Goal: Task Accomplishment & Management: Complete application form

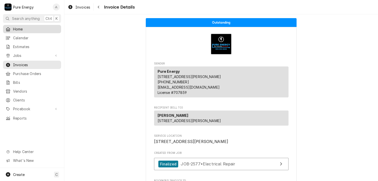
click at [35, 27] on span "Home" at bounding box center [36, 28] width 46 height 5
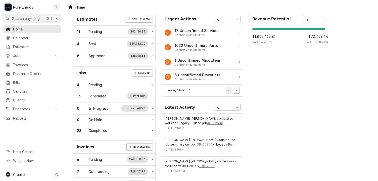
scroll to position [50, 0]
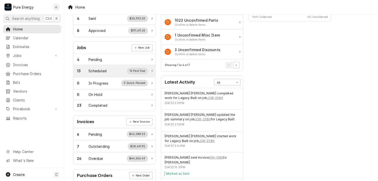
click at [105, 69] on div "Scheduled" at bounding box center [97, 70] width 18 height 5
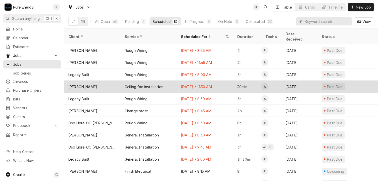
click at [172, 80] on div "Ceiling fan installation" at bounding box center [149, 86] width 56 height 12
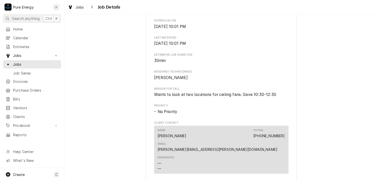
scroll to position [266, 0]
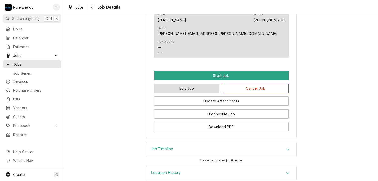
click at [201, 83] on button "Edit Job" at bounding box center [187, 87] width 66 height 9
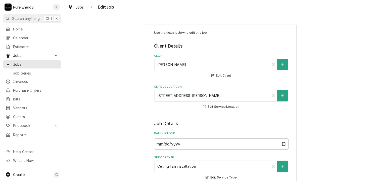
type textarea "x"
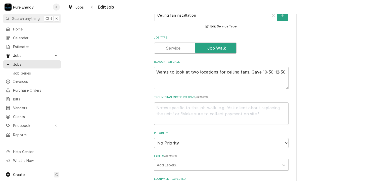
scroll to position [126, 0]
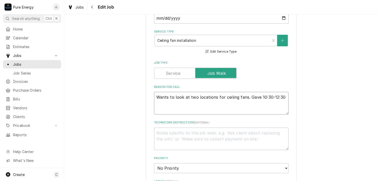
drag, startPoint x: 282, startPoint y: 97, endPoint x: 148, endPoint y: 99, distance: 134.3
click at [148, 99] on div "Use the fields below to edit this job: Client Details Client Morgan Stepp Edit …" at bounding box center [221, 146] width 151 height 496
click at [169, 75] on label "Job Type" at bounding box center [195, 73] width 82 height 11
click at [169, 75] on input "Job Type" at bounding box center [195, 73] width 78 height 11
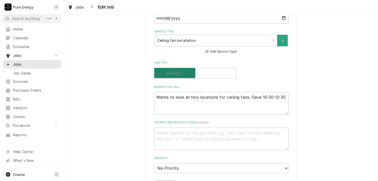
checkbox input "false"
drag, startPoint x: 282, startPoint y: 94, endPoint x: 145, endPoint y: 94, distance: 137.0
click at [146, 94] on div "Use the fields below to edit this job: Client Details Client Morgan Stepp Edit …" at bounding box center [221, 146] width 151 height 496
type textarea "x"
type textarea "E"
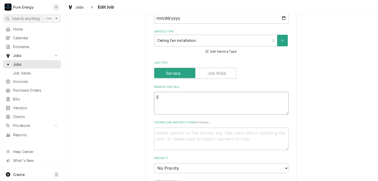
type textarea "x"
type textarea "Em"
type textarea "x"
type textarea "Ema"
type textarea "x"
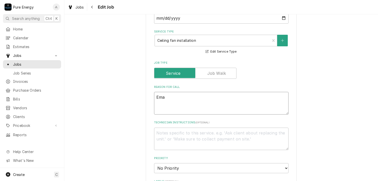
type textarea "Emai"
type textarea "x"
type textarea "Email"
type textarea "x"
type textarea "Emaile"
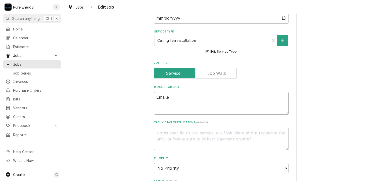
type textarea "x"
type textarea "Emailed"
type textarea "x"
type textarea "Emailed"
type textarea "x"
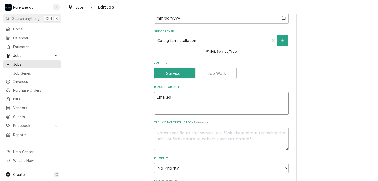
type textarea "Emailed o"
type textarea "x"
type textarea "Emailed on"
type textarea "x"
type textarea "Emailed on"
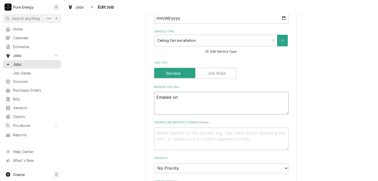
type textarea "x"
type textarea "Emailed on S"
type textarea "x"
type textarea "Emailed on Se"
type textarea "x"
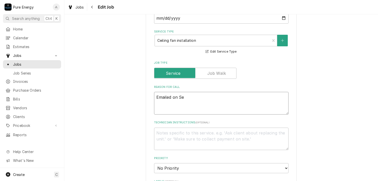
type textarea "Emailed on Sep"
type textarea "x"
type textarea "Emailed on Sept"
type textarea "x"
type textarea "Emailed on Sept"
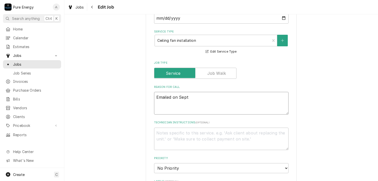
type textarea "x"
type textarea "Emailed on Sept 2"
type textarea "x"
type textarea "Emailed on Sept 20"
type textarea "x"
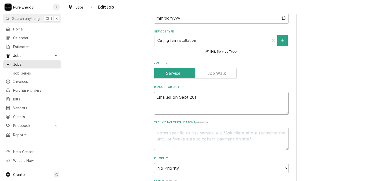
type textarea "Emailed on Sept 20th"
type textarea "x"
type textarea "Emailed on Sept 20th"
type textarea "x"
type textarea "Emailed on Sept 20th to"
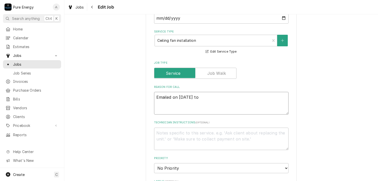
type textarea "x"
type textarea "Emailed on Sept 20th to"
type textarea "x"
type textarea "Emailed on Sept 20th to l"
type textarea "x"
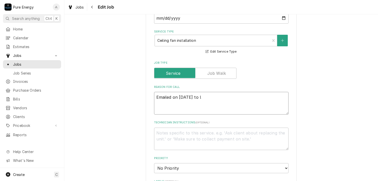
type textarea "Emailed on Sept 20th to li"
type textarea "x"
type textarea "Emailed on Sept 20th to lin"
type textarea "x"
type textarea "Emailed on Sept 20th to line"
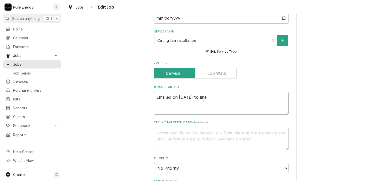
type textarea "x"
type textarea "Emailed on Sept 20th to line"
type textarea "x"
type textarea "Emailed on Sept 20th to line u"
type textarea "x"
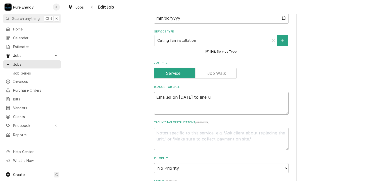
type textarea "Emailed on Sept 20th to line up"
type textarea "x"
type textarea "Emailed on Sept 20th to line up"
type textarea "x"
type textarea "Emailed on Sept 20th to line up t"
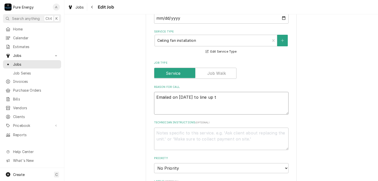
type textarea "x"
type textarea "Emailed on Sept 20th to line up ti"
type textarea "x"
type textarea "Emailed on Sept 20th to line up tim"
type textarea "x"
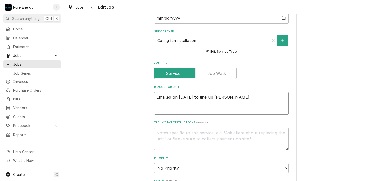
type textarea "Emailed on Sept 20th to line up time"
type textarea "x"
type textarea "Emailed on Sept 20th to line up time."
type textarea "x"
type textarea "Emailed on Sept 20th to line up time."
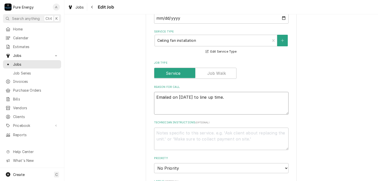
type textarea "x"
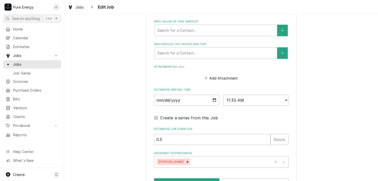
scroll to position [343, 0]
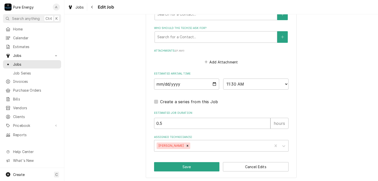
type textarea "Emailed on Sept 20th to line up time."
click at [213, 82] on input "2025-06-26" at bounding box center [186, 83] width 65 height 11
type textarea "x"
type input "2025-07-26"
type textarea "x"
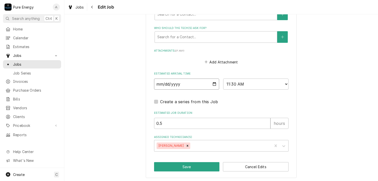
type input "2025-08-26"
type textarea "x"
type input "2025-09-26"
type textarea "x"
type input "2025-10-26"
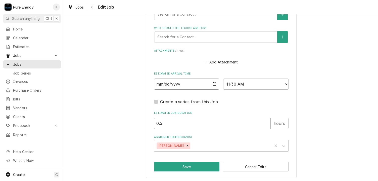
type textarea "x"
type input "2025-10-15"
type textarea "x"
click at [285, 84] on select "AM / PM 6:00 AM 6:15 AM 6:30 AM 6:45 AM 7:00 AM 7:15 AM 7:30 AM 7:45 AM 8:00 AM…" at bounding box center [255, 83] width 65 height 11
select select "08:30:00"
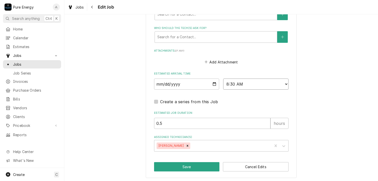
click at [223, 78] on select "AM / PM 6:00 AM 6:15 AM 6:30 AM 6:45 AM 7:00 AM 7:15 AM 7:30 AM 7:45 AM 8:00 AM…" at bounding box center [255, 83] width 65 height 11
click at [199, 118] on input "0.5" at bounding box center [212, 123] width 116 height 11
type textarea "x"
type input "0"
type textarea "x"
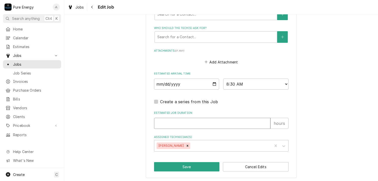
type textarea "x"
type input "3"
type textarea "x"
type input "3.5"
type textarea "x"
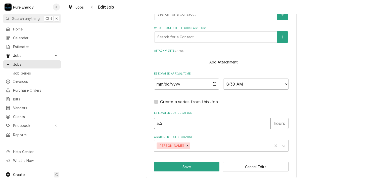
type input "3.5"
click at [186, 123] on input "3.5" at bounding box center [212, 123] width 116 height 11
type textarea "x"
type input "3"
type textarea "x"
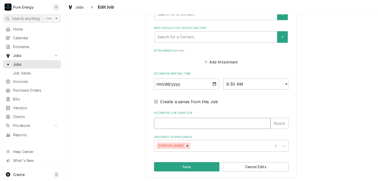
type textarea "x"
type input "2"
type textarea "x"
type input "2.0"
type textarea "x"
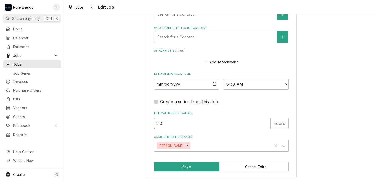
type input "2.0"
click at [188, 164] on button "Save" at bounding box center [187, 166] width 66 height 9
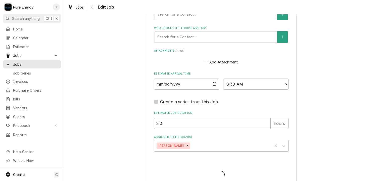
type textarea "x"
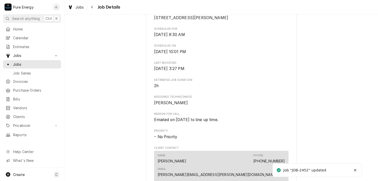
scroll to position [226, 0]
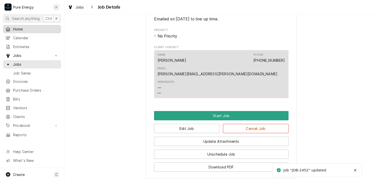
click at [36, 28] on span "Home" at bounding box center [36, 28] width 46 height 5
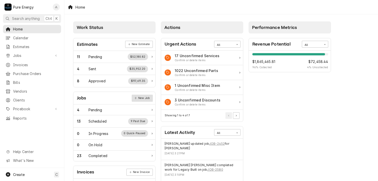
click at [150, 97] on link "New Job" at bounding box center [142, 98] width 21 height 7
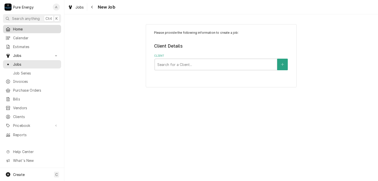
click at [25, 27] on span "Home" at bounding box center [36, 28] width 46 height 5
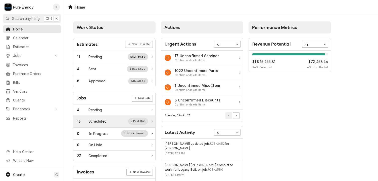
click at [101, 118] on div "Scheduled" at bounding box center [97, 120] width 18 height 5
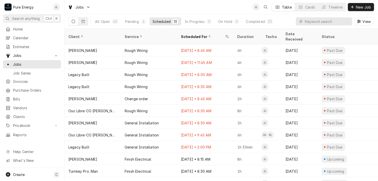
click at [44, 5] on div "P Pure Energy JL" at bounding box center [32, 7] width 64 height 14
click at [120, 7] on div "Jobs JL Table Cards Timeline New Job" at bounding box center [221, 7] width 314 height 14
click at [356, 5] on span "New Job" at bounding box center [363, 7] width 17 height 5
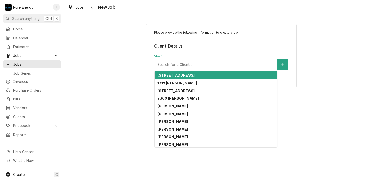
click at [168, 63] on div "Client" at bounding box center [215, 64] width 117 height 9
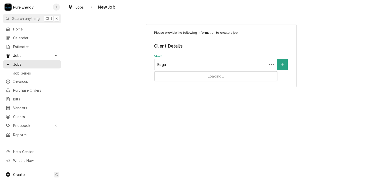
type input "Edgar"
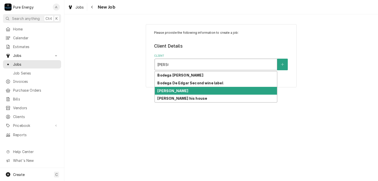
click at [176, 91] on strong "[PERSON_NAME]" at bounding box center [172, 90] width 31 height 4
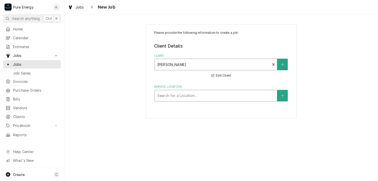
click at [176, 95] on div "Service Location" at bounding box center [215, 95] width 117 height 9
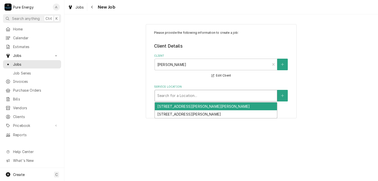
click at [174, 104] on div "[STREET_ADDRESS][PERSON_NAME][PERSON_NAME]" at bounding box center [216, 106] width 122 height 8
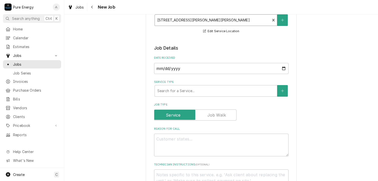
scroll to position [151, 0]
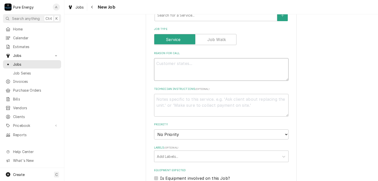
click at [174, 60] on textarea "Reason For Call" at bounding box center [221, 69] width 134 height 23
type textarea "x"
type textarea "R"
type textarea "x"
type textarea "Ru"
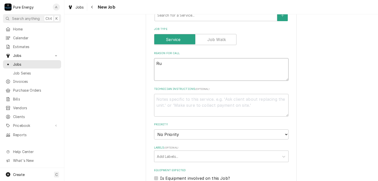
type textarea "x"
type textarea "Run"
type textarea "x"
type textarea "Run"
type textarea "x"
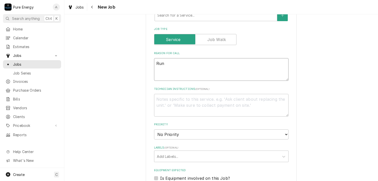
type textarea "Run b"
type textarea "x"
type textarea "Run by"
type textarea "x"
type textarea "Run by"
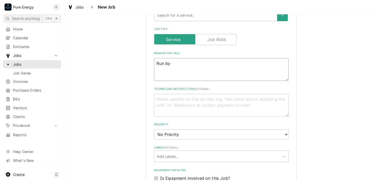
type textarea "x"
type textarea "Run by an"
type textarea "x"
type textarea "Run by and"
type textarea "x"
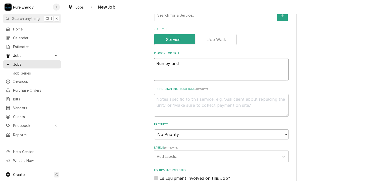
type textarea "Run by and"
type textarea "x"
type textarea "Run by and i"
type textarea "x"
type textarea "Run by and in"
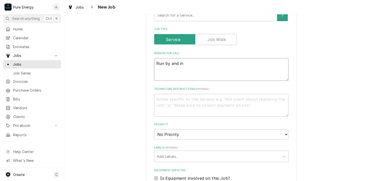
type textarea "x"
type textarea "Run by and ins"
type textarea "x"
type textarea "Run by and inst"
type textarea "x"
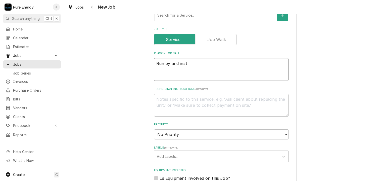
type textarea "Run by and insta"
type textarea "x"
type textarea "Run by and instal"
type textarea "x"
type textarea "Run by and install"
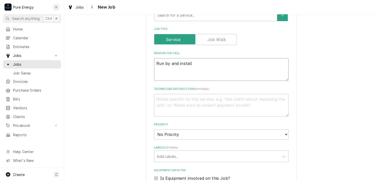
type textarea "x"
type textarea "Run by and install"
type textarea "x"
type textarea "Run by and install e"
type textarea "x"
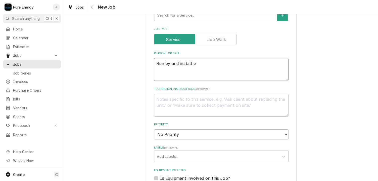
type textarea "Run by and install eh"
type textarea "x"
type textarea "Run by and install e"
type textarea "x"
type textarea "Run by and install"
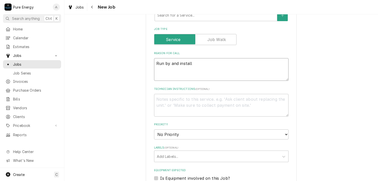
type textarea "x"
type textarea "Run by and install t"
type textarea "x"
type textarea "Run by and install th"
type textarea "x"
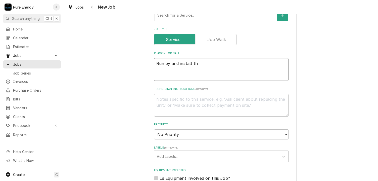
type textarea "Run by and install the"
type textarea "x"
type textarea "Run by and install the"
type textarea "x"
type textarea "Run by and install the c"
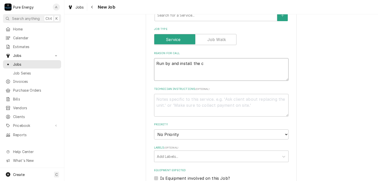
type textarea "x"
type textarea "Run by and install the co"
type textarea "x"
type textarea "Run by and install the cov"
type textarea "x"
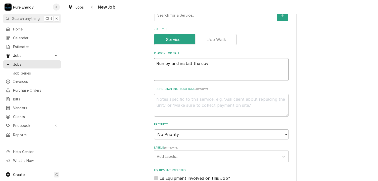
type textarea "Run by and install the cove"
type textarea "x"
type textarea "Run by and install the cover"
type textarea "x"
type textarea "Run by and install the cover f"
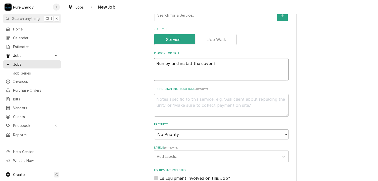
type textarea "x"
type textarea "Run by and install the cover fo"
type textarea "x"
type textarea "Run by and install the cover for"
type textarea "x"
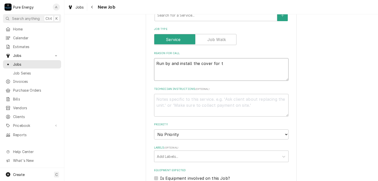
type textarea "Run by and install the cover for th"
type textarea "x"
type textarea "Run by and install the cover for the"
type textarea "x"
type textarea "Run by and install the cover for the 2"
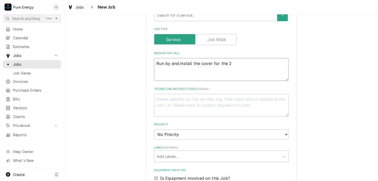
type textarea "x"
type textarea "Run by and install the cover for the 24"
type textarea "x"
type textarea "Run by and install the cover for the 240"
type textarea "x"
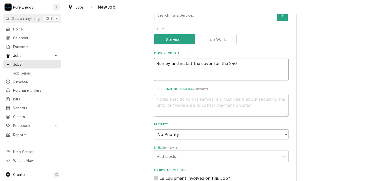
type textarea "Run by and install the cover for the 240 o"
type textarea "x"
type textarea "Run by and install the cover for the 240 ou"
type textarea "x"
type textarea "Run by and install the cover for the 240 out"
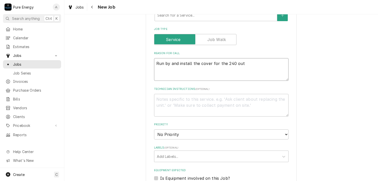
type textarea "x"
type textarea "Run by and install the cover for the 240 oute"
type textarea "x"
type textarea "Run by and install the cover for the 240 out"
type textarea "x"
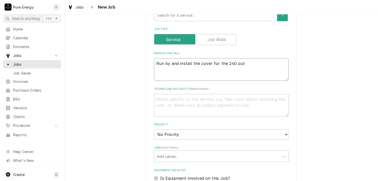
type textarea "Run by and install the cover for the 240 outl"
type textarea "x"
type textarea "Run by and install the cover for the 240 outle"
type textarea "x"
type textarea "Run by and install the cover for the 240 outlet"
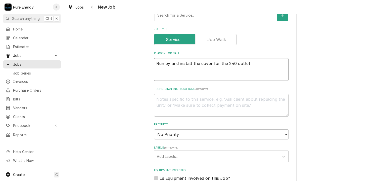
type textarea "x"
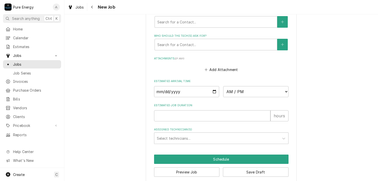
scroll to position [332, 0]
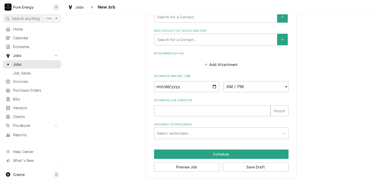
type textarea "Run by and install the cover for the 240 outlet"
click at [212, 85] on input "Date" at bounding box center [186, 86] width 65 height 11
type textarea "x"
type input "2025-09-22"
type textarea "x"
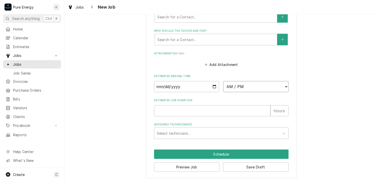
click at [285, 87] on select "AM / PM 6:00 AM 6:15 AM 6:30 AM 6:45 AM 7:00 AM 7:15 AM 7:30 AM 7:45 AM 8:00 AM…" at bounding box center [255, 86] width 65 height 11
select select "08:30:00"
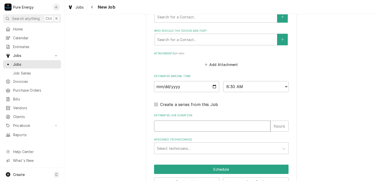
click at [179, 123] on input "Estimated Job Duration" at bounding box center [212, 125] width 116 height 11
type textarea "x"
type input ".2"
type textarea "x"
type input ".25"
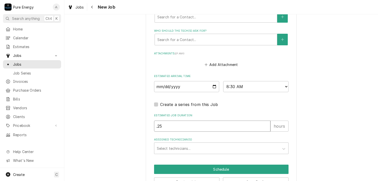
type textarea "x"
type input ".25"
click at [175, 146] on div "Assigned Technician(s)" at bounding box center [217, 148] width 120 height 9
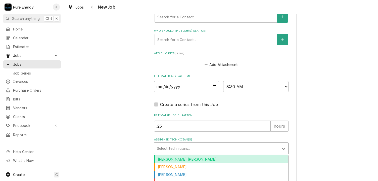
scroll to position [347, 0]
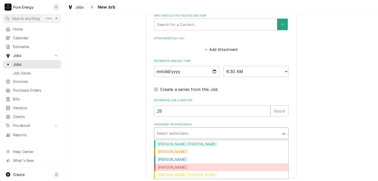
click at [191, 165] on div "James Linnenkamp" at bounding box center [221, 167] width 134 height 8
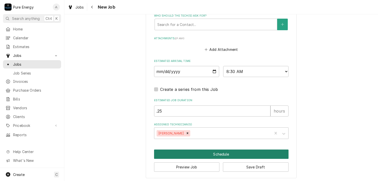
click at [212, 153] on button "Schedule" at bounding box center [221, 153] width 134 height 9
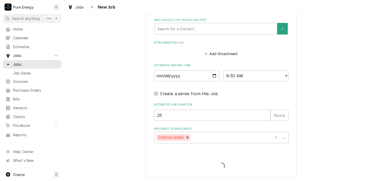
scroll to position [141, 0]
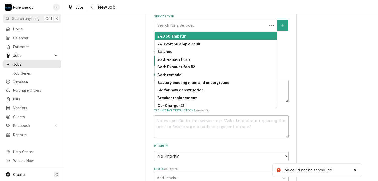
click at [189, 27] on div "Service Type" at bounding box center [210, 25] width 107 height 9
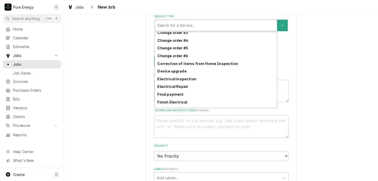
scroll to position [155, 0]
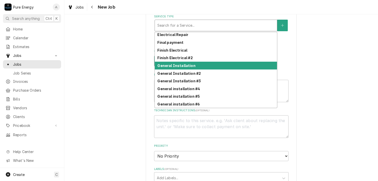
click at [197, 65] on div "General Installation" at bounding box center [216, 66] width 122 height 8
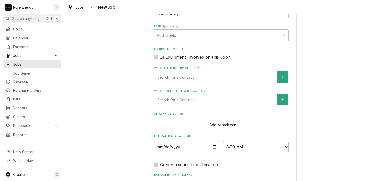
scroll to position [367, 0]
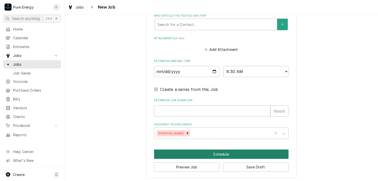
click at [204, 154] on button "Schedule" at bounding box center [221, 153] width 134 height 9
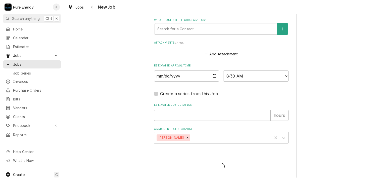
scroll to position [355, 0]
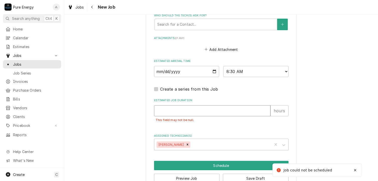
click at [198, 113] on input "Estimated Job Duration" at bounding box center [212, 110] width 116 height 11
type textarea "x"
type input ".2"
type textarea "x"
type input ".25"
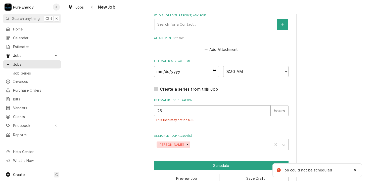
type textarea "x"
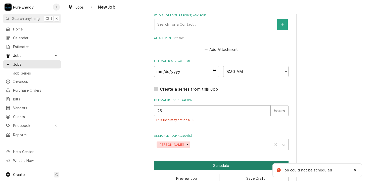
type input ".25"
click at [200, 163] on button "Schedule" at bounding box center [221, 165] width 134 height 9
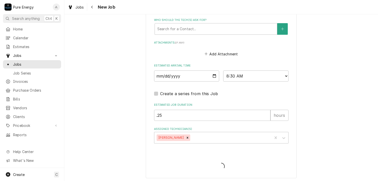
type textarea "x"
